Goal: Information Seeking & Learning: Check status

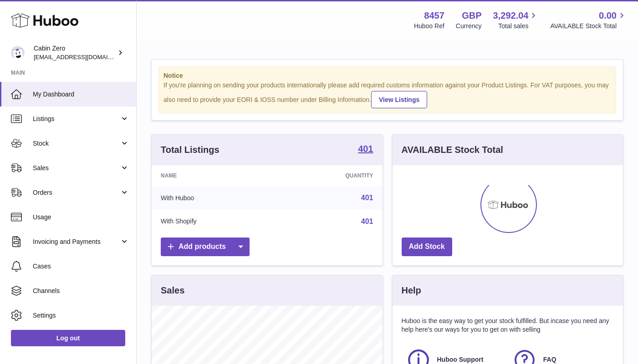
scroll to position [142, 230]
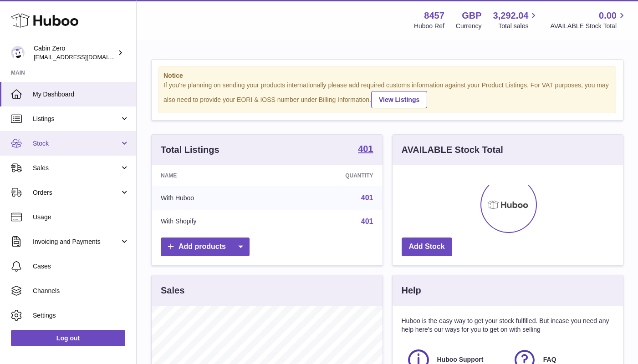
click at [122, 143] on link "Stock" at bounding box center [68, 143] width 136 height 25
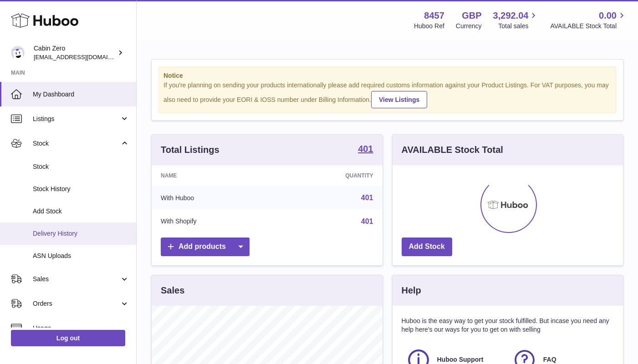
click at [90, 232] on span "Delivery History" at bounding box center [81, 233] width 96 height 9
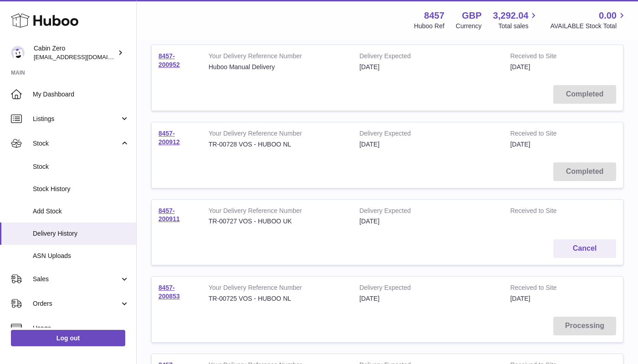
scroll to position [122, 0]
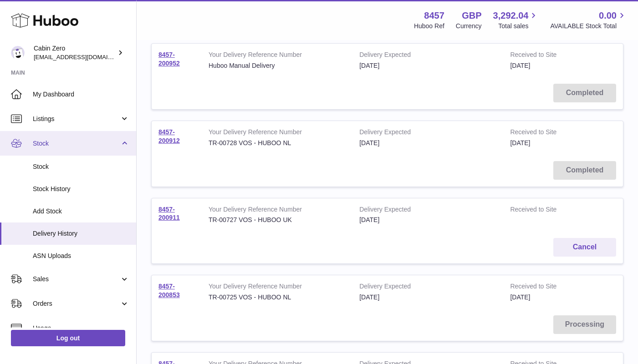
click at [66, 144] on span "Stock" at bounding box center [76, 143] width 87 height 9
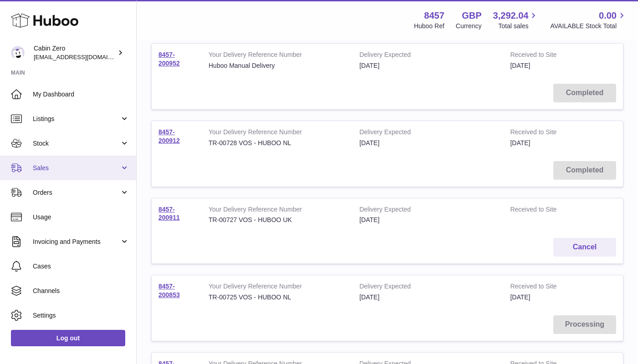
click at [56, 164] on span "Sales" at bounding box center [76, 168] width 87 height 9
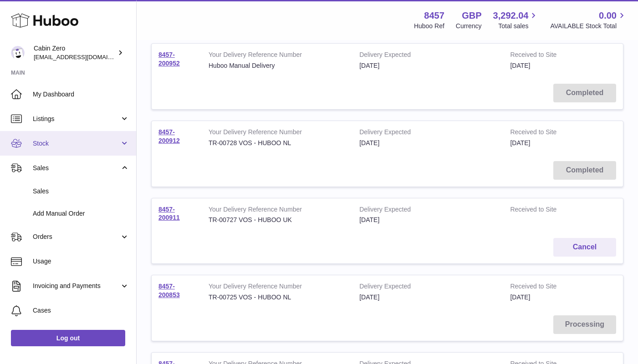
click at [57, 145] on span "Stock" at bounding box center [76, 143] width 87 height 9
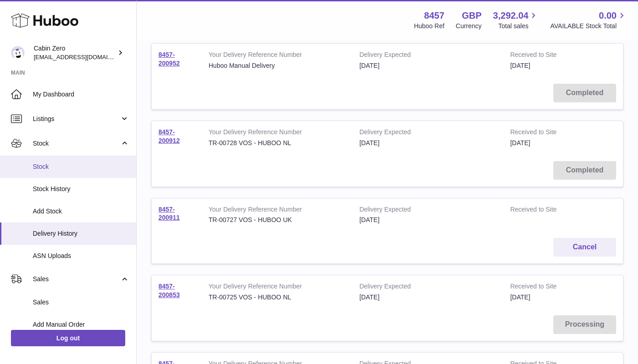
click at [57, 167] on span "Stock" at bounding box center [81, 166] width 96 height 9
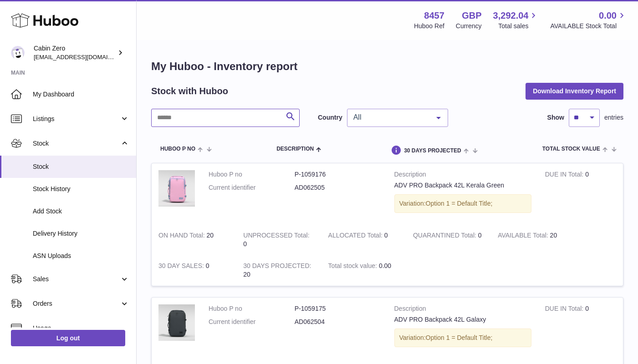
click at [251, 116] on input "text" at bounding box center [225, 118] width 148 height 18
paste input "********"
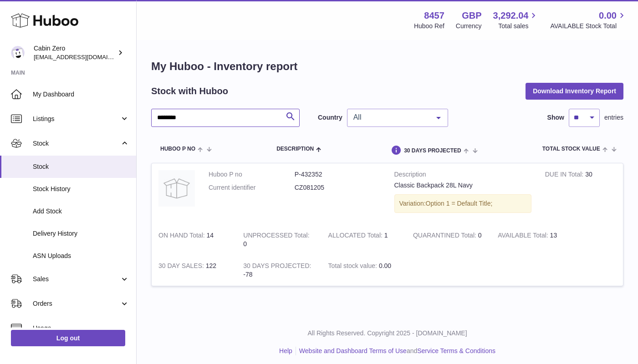
type input "********"
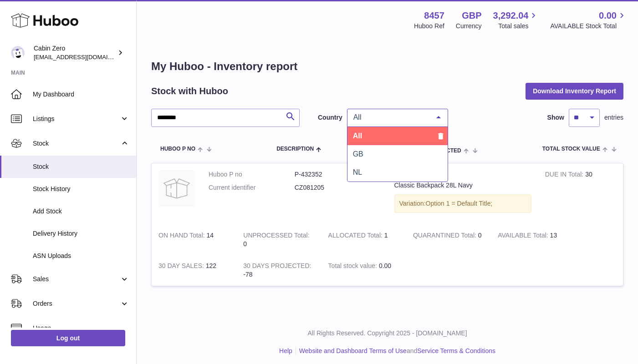
click at [418, 121] on span "All" at bounding box center [390, 117] width 78 height 9
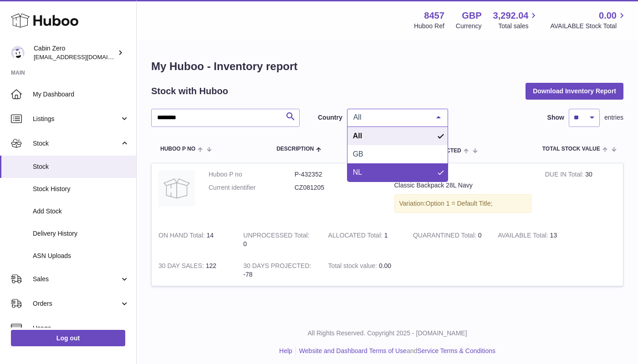
click at [403, 164] on span "NL" at bounding box center [397, 172] width 100 height 18
